Goal: Book appointment/travel/reservation

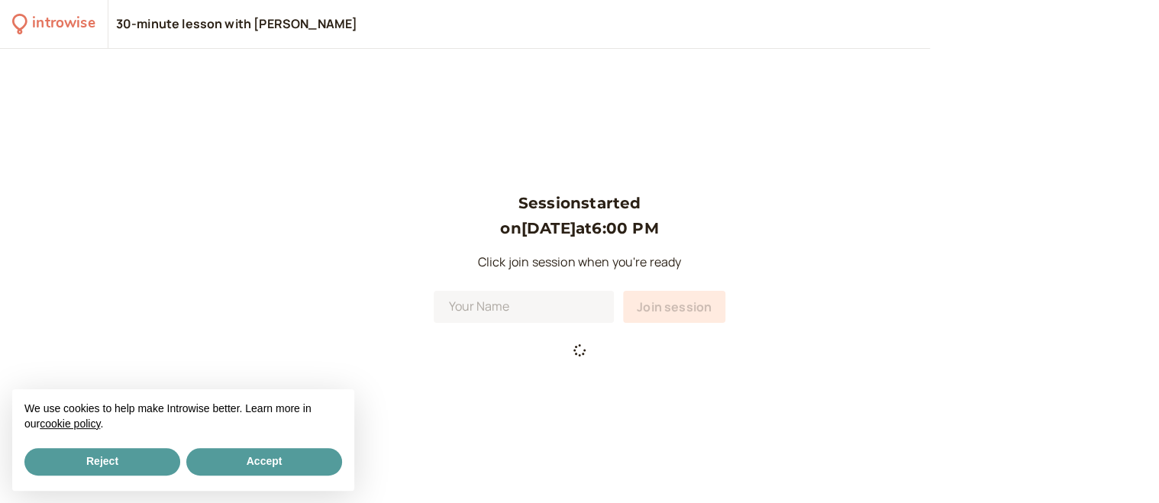
click at [54, 22] on div "introwise" at bounding box center [63, 24] width 63 height 24
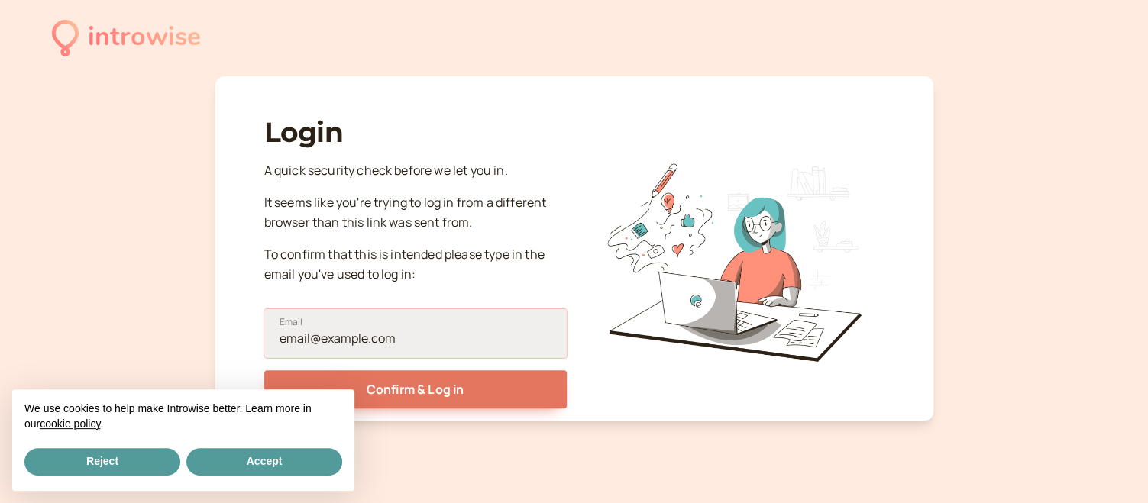
click at [375, 344] on input "Email" at bounding box center [415, 333] width 302 height 49
type input "l.poshyv@gmail.com"
click at [264, 370] on button "Confirm & Log in" at bounding box center [415, 389] width 302 height 38
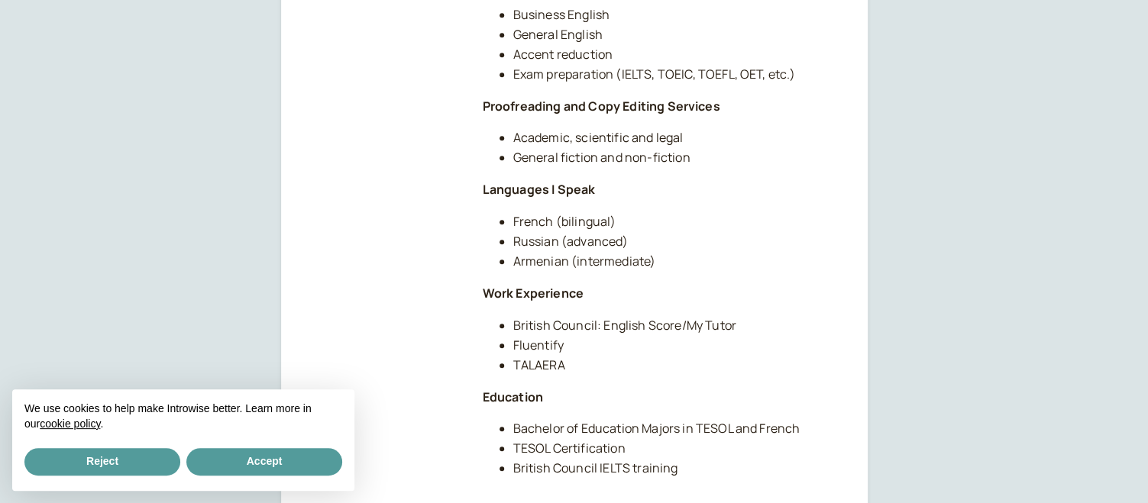
scroll to position [455, 0]
click at [111, 457] on button "Reject" at bounding box center [102, 461] width 156 height 27
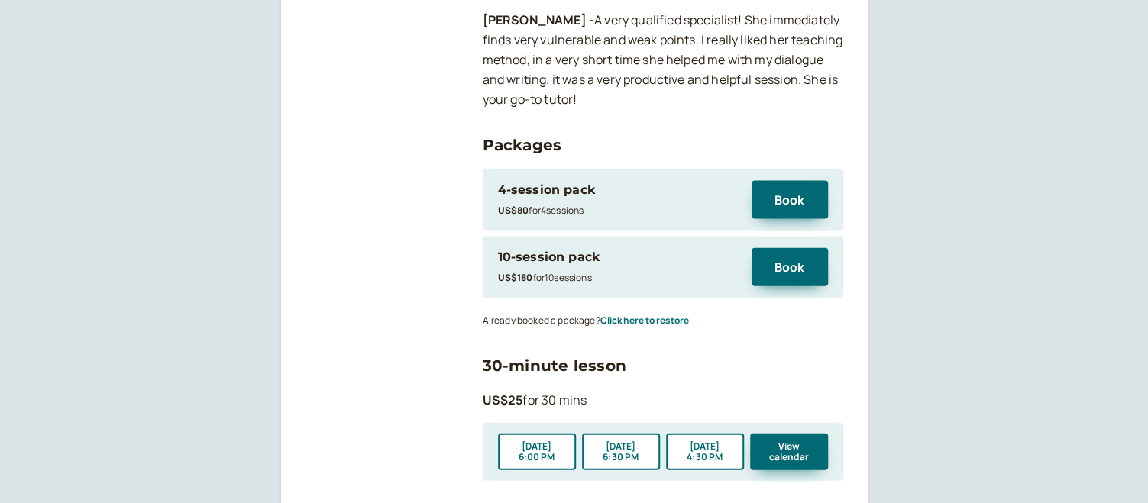
scroll to position [1589, 0]
click at [790, 247] on button "Book" at bounding box center [789, 266] width 76 height 38
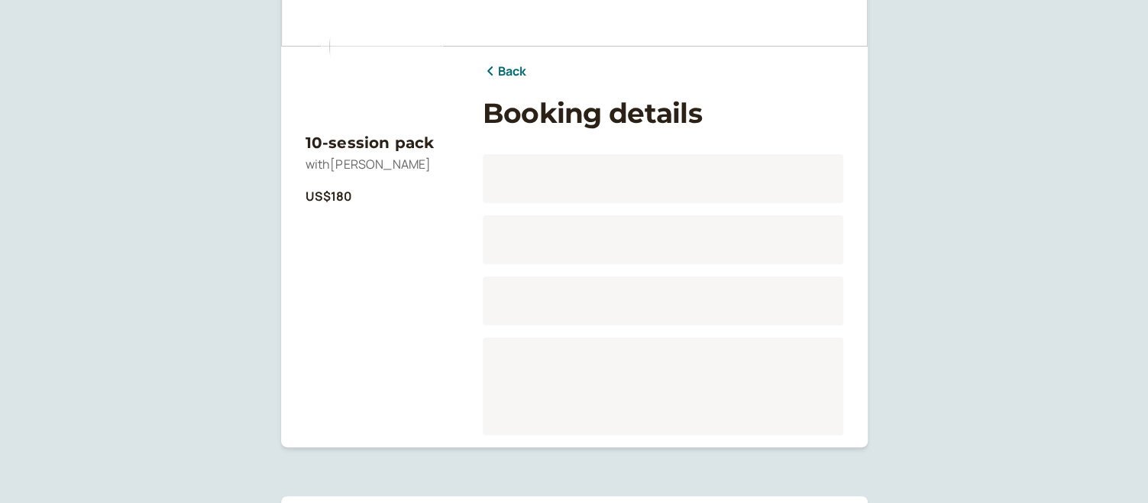
scroll to position [189, 0]
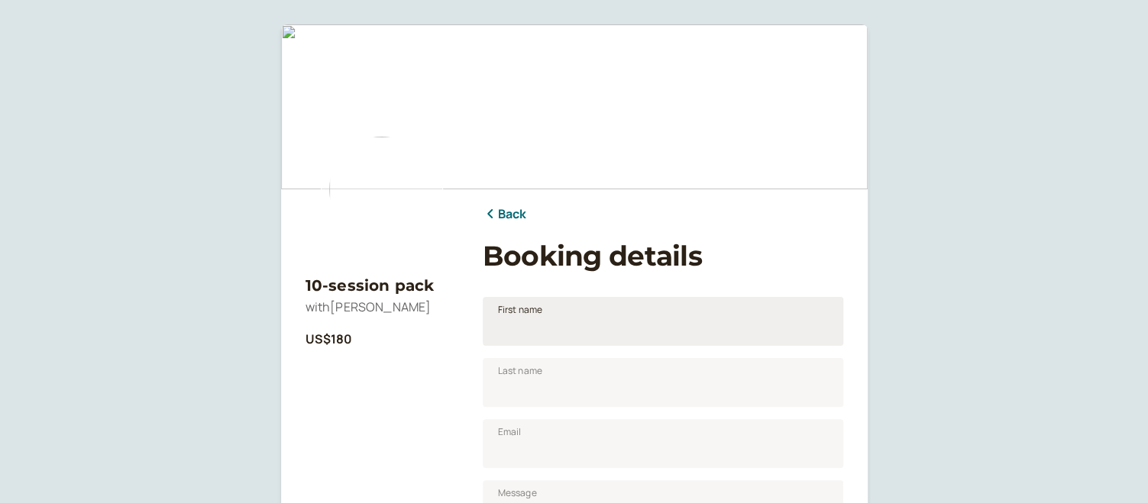
click at [532, 315] on span "First name" at bounding box center [520, 309] width 45 height 15
click at [532, 315] on input "First name" at bounding box center [663, 321] width 360 height 49
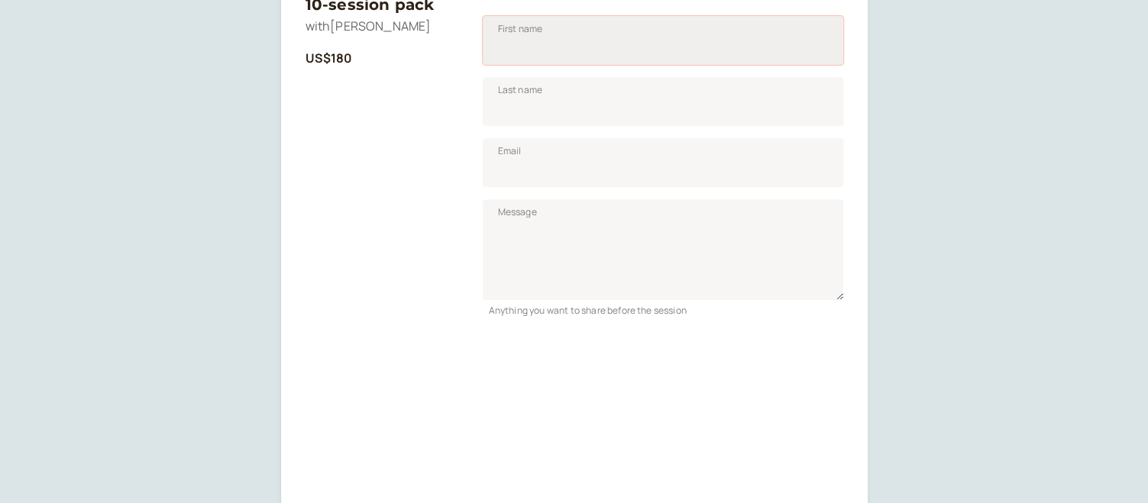
scroll to position [399, 0]
